Goal: Task Accomplishment & Management: Use online tool/utility

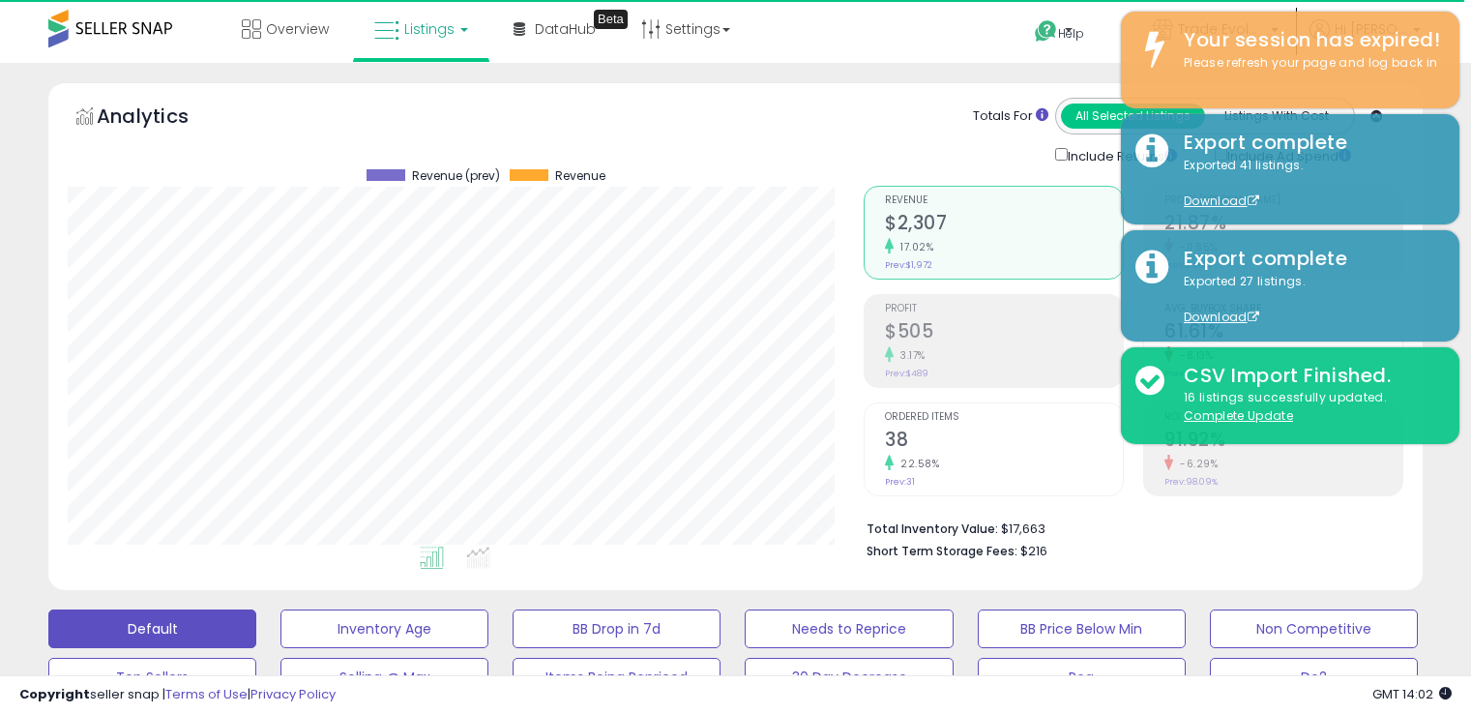
select select "**"
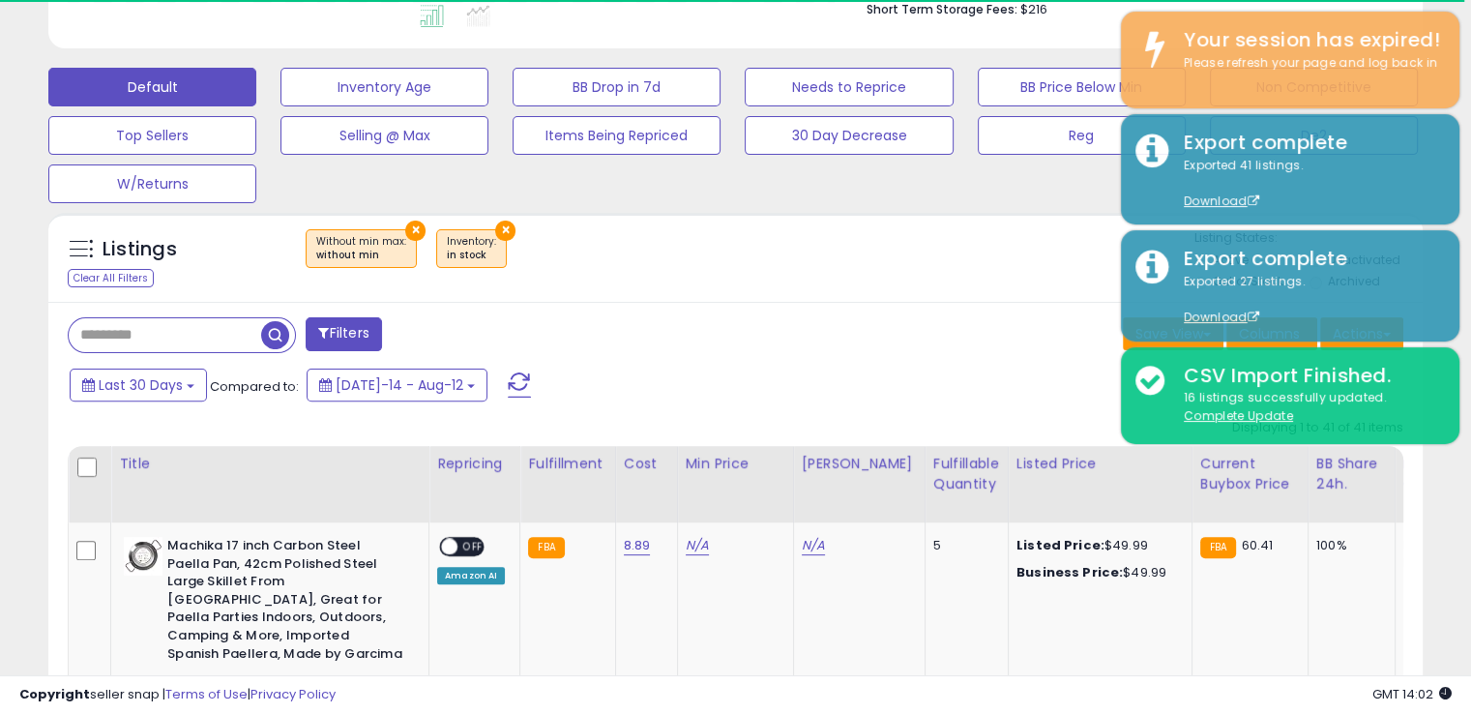
scroll to position [396, 795]
